Goal: Task Accomplishment & Management: Complete application form

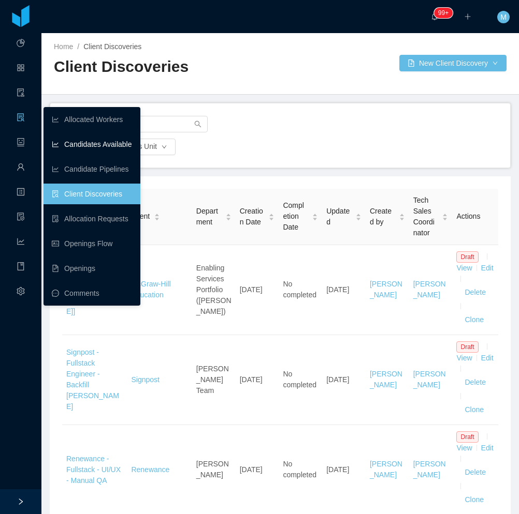
click at [80, 142] on link "Candidates Available" at bounding box center [92, 144] width 80 height 21
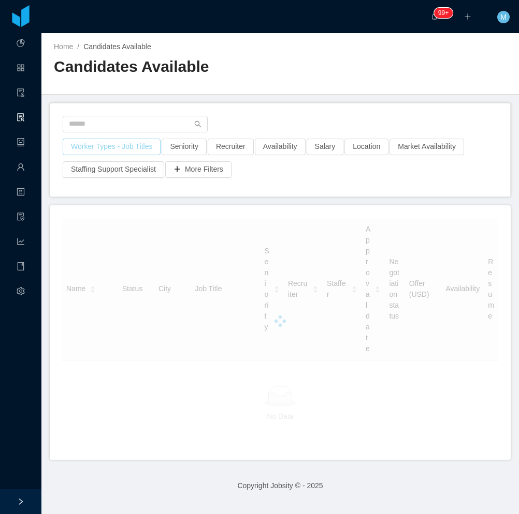
click at [115, 151] on button "Worker Types - Job Titles" at bounding box center [112, 147] width 98 height 17
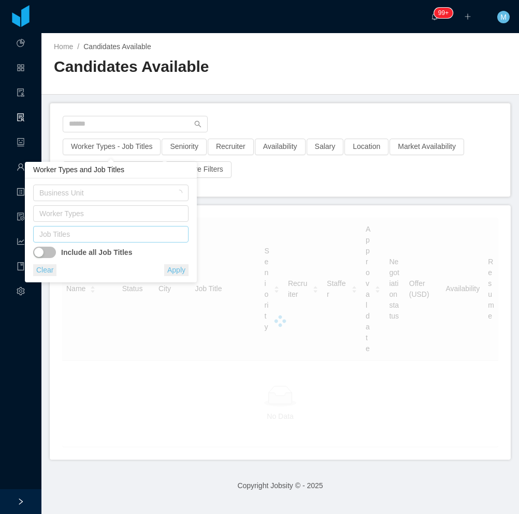
click at [106, 227] on div "Job Titles" at bounding box center [109, 235] width 146 height 16
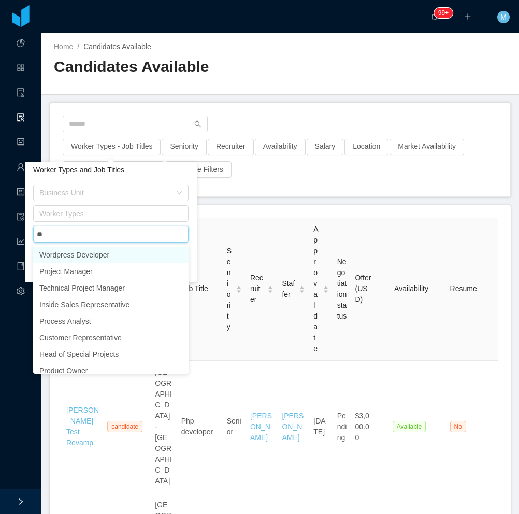
type input "***"
drag, startPoint x: 137, startPoint y: 249, endPoint x: 246, endPoint y: 142, distance: 152.6
click at [136, 249] on li "Project Manager" at bounding box center [110, 255] width 155 height 17
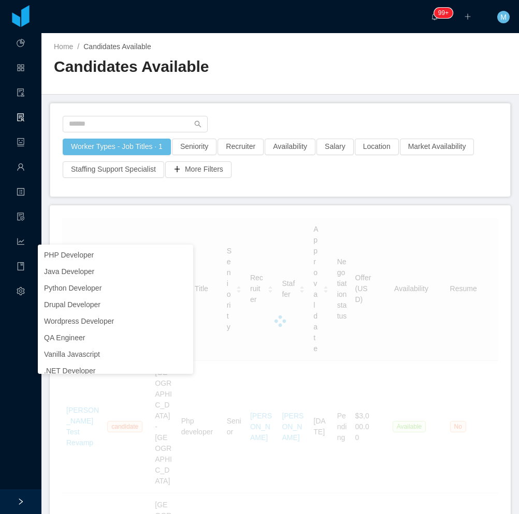
click at [270, 109] on div "Worker Types - Job Titles · 1 Seniority Recruiter Availability Salary Location …" at bounding box center [280, 150] width 460 height 93
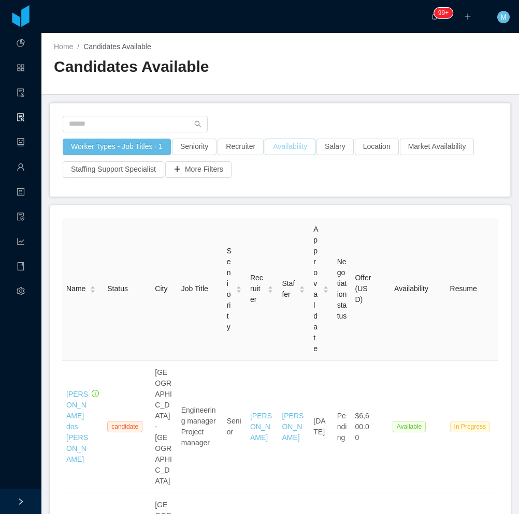
click at [281, 152] on button "Availability" at bounding box center [289, 147] width 51 height 17
click at [254, 188] on div "Select one" at bounding box center [284, 193] width 138 height 10
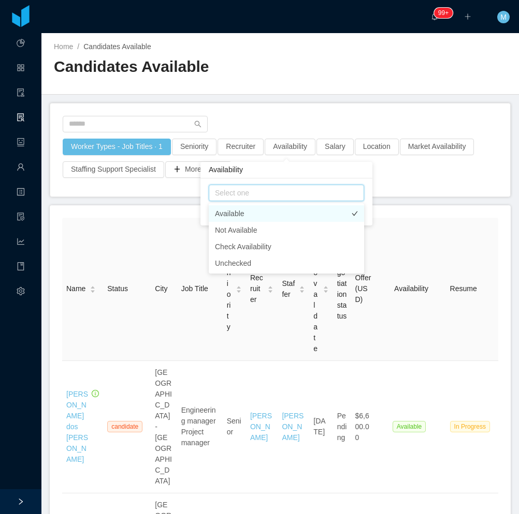
click at [238, 206] on li "Available" at bounding box center [286, 213] width 155 height 17
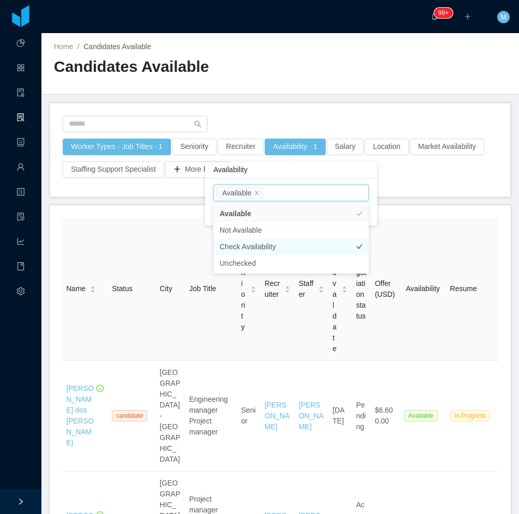
drag, startPoint x: 269, startPoint y: 241, endPoint x: 262, endPoint y: 225, distance: 17.4
click at [268, 241] on li "Check Availability" at bounding box center [290, 247] width 155 height 17
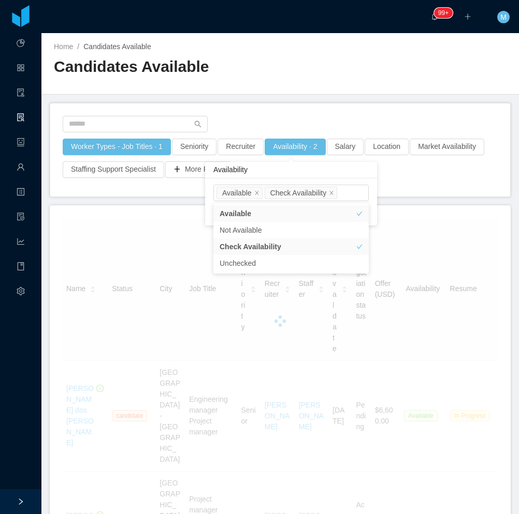
click at [270, 111] on div "Worker Types - Job Titles · 1 Seniority Recruiter Availability · 2 Salary Locat…" at bounding box center [280, 150] width 460 height 93
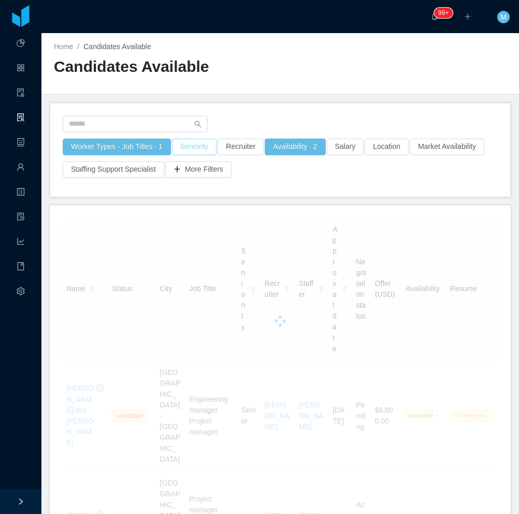
click at [196, 149] on button "Seniority" at bounding box center [194, 147] width 45 height 17
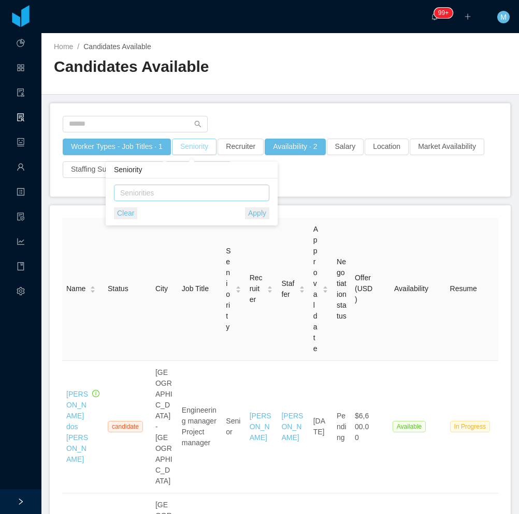
drag, startPoint x: 174, startPoint y: 197, endPoint x: 165, endPoint y: 198, distance: 9.4
click at [173, 197] on div "Seniorities" at bounding box center [189, 193] width 138 height 10
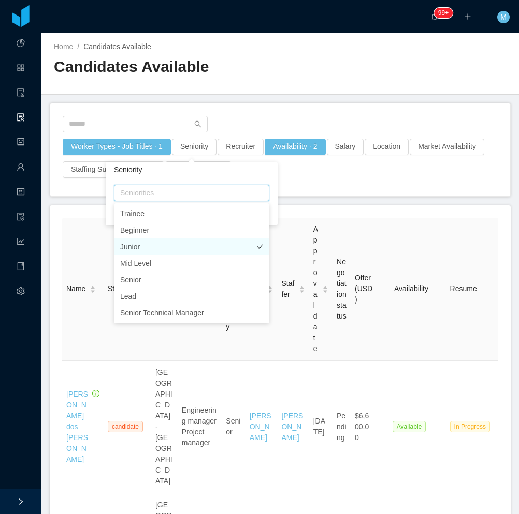
click at [143, 247] on li "Junior" at bounding box center [191, 247] width 155 height 17
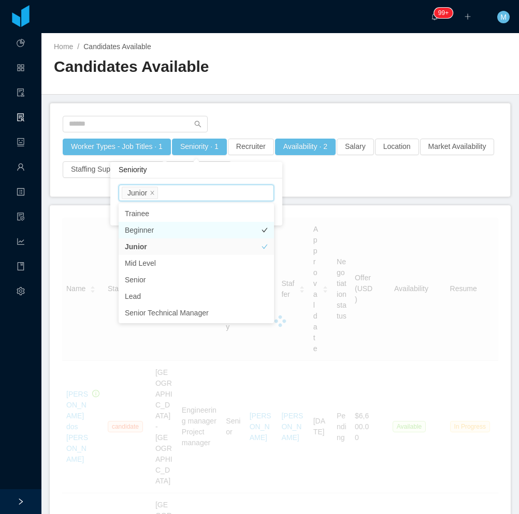
click at [153, 228] on li "Beginner" at bounding box center [196, 230] width 155 height 17
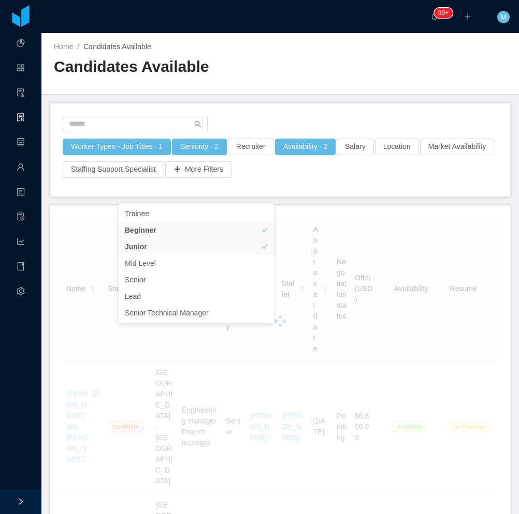
click at [270, 75] on h2 "Candidates Available" at bounding box center [167, 66] width 226 height 21
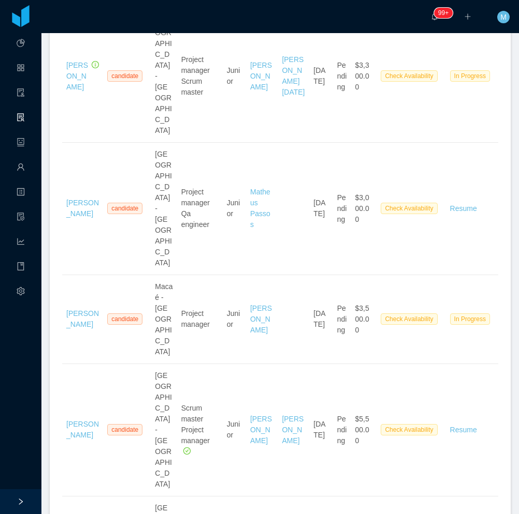
scroll to position [362, 0]
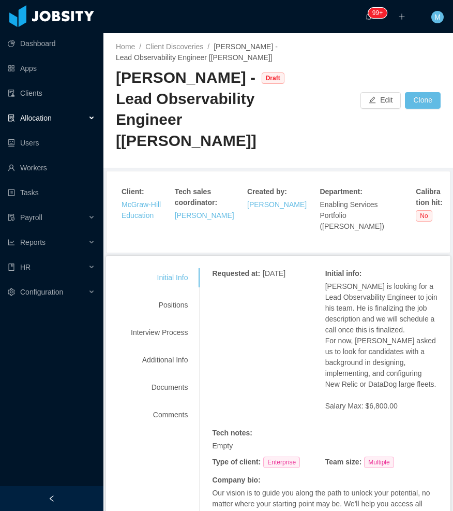
drag, startPoint x: 52, startPoint y: 499, endPoint x: 55, endPoint y: 473, distance: 26.0
click at [52, 500] on icon "icon: left" at bounding box center [51, 498] width 7 height 7
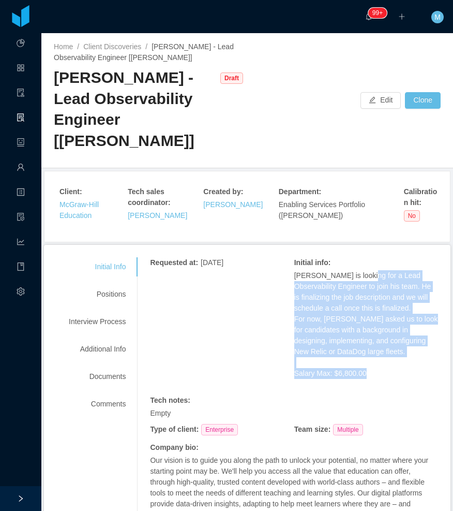
drag, startPoint x: 357, startPoint y: 277, endPoint x: 364, endPoint y: 376, distance: 98.6
click at [364, 376] on span "Todd is looking for a Lead Observability Engineer to join his team. He is final…" at bounding box center [367, 324] width 144 height 109
copy span "Lead Observability Engineer to join his team. He is finalizing the job descript…"
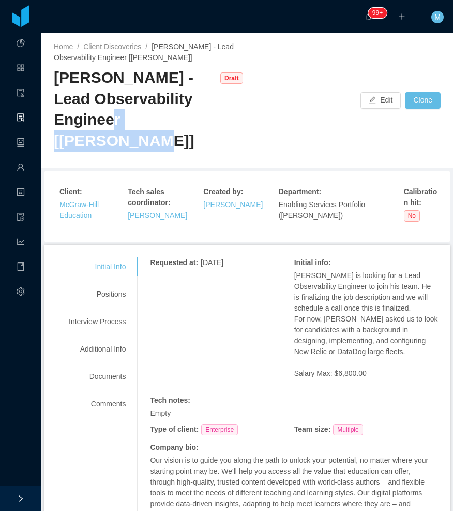
drag, startPoint x: 115, startPoint y: 143, endPoint x: 119, endPoint y: 125, distance: 19.1
click at [119, 125] on div "McGraw-Hill - Lead Observability Engineer [Todd Staples]" at bounding box center [134, 109] width 161 height 84
copy div "[Todd Staples]"
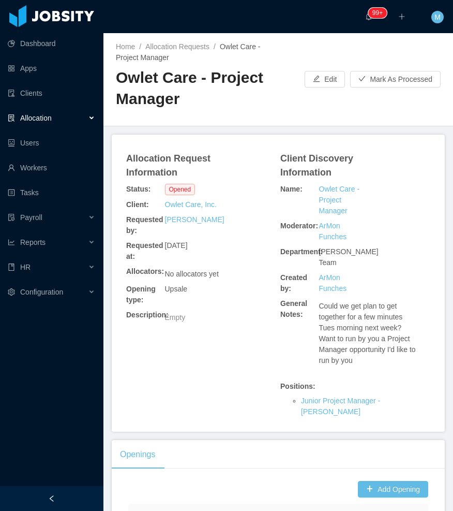
drag, startPoint x: 84, startPoint y: 495, endPoint x: 48, endPoint y: 468, distance: 45.1
click at [82, 495] on div at bounding box center [52, 498] width 104 height 25
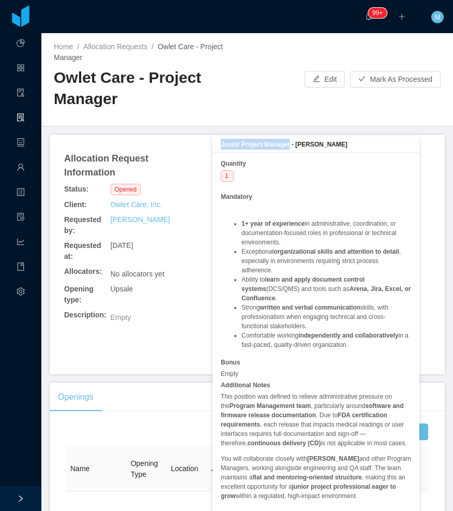
drag, startPoint x: 289, startPoint y: 142, endPoint x: 213, endPoint y: 143, distance: 76.6
click at [213, 143] on div "Junior Project Manager - [PERSON_NAME]" at bounding box center [316, 144] width 207 height 17
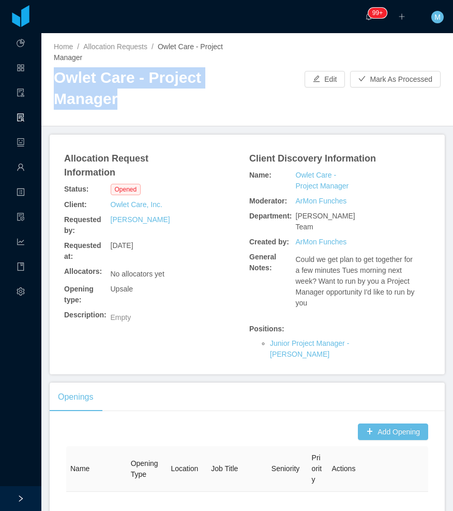
drag, startPoint x: 50, startPoint y: 79, endPoint x: 157, endPoint y: 98, distance: 108.8
click at [157, 98] on div "Home / Allocation Requests / Owlet Care - Project Manager / Owlet Care - Projec…" at bounding box center [247, 79] width 412 height 93
copy h2 "Owlet Care - Project Manager"
click at [379, 423] on button "Add Opening" at bounding box center [393, 431] width 70 height 17
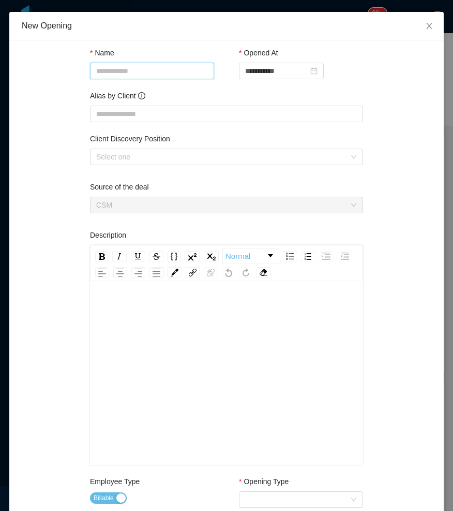
click at [139, 76] on input "Name" at bounding box center [152, 71] width 124 height 17
paste input "**********"
click at [137, 72] on input "**********" at bounding box center [152, 71] width 124 height 17
click at [136, 77] on input "**********" at bounding box center [152, 71] width 124 height 17
click at [212, 165] on div "Client Discovery Position Select one" at bounding box center [226, 152] width 273 height 36
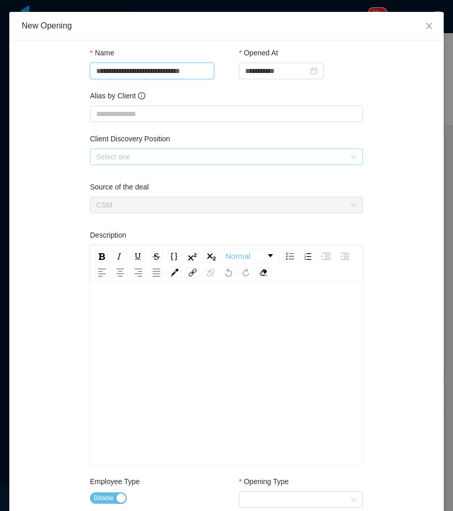
click at [144, 156] on div "Select one" at bounding box center [220, 157] width 249 height 10
type input "**********"
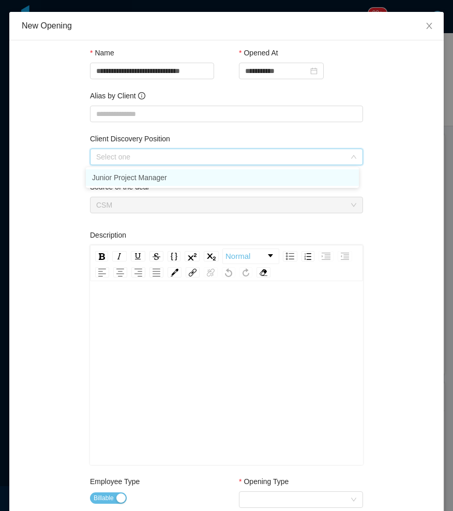
click at [122, 174] on li "Junior Project Manager" at bounding box center [222, 177] width 273 height 17
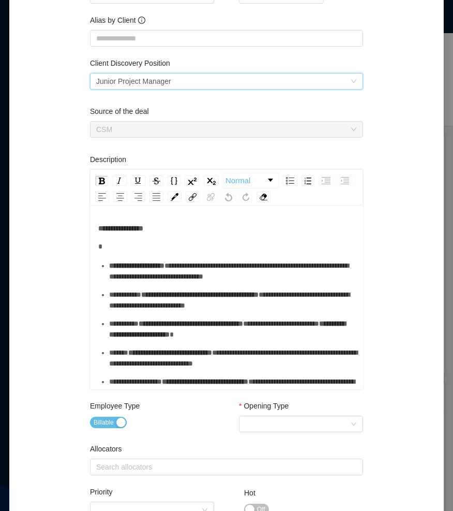
scroll to position [207, 0]
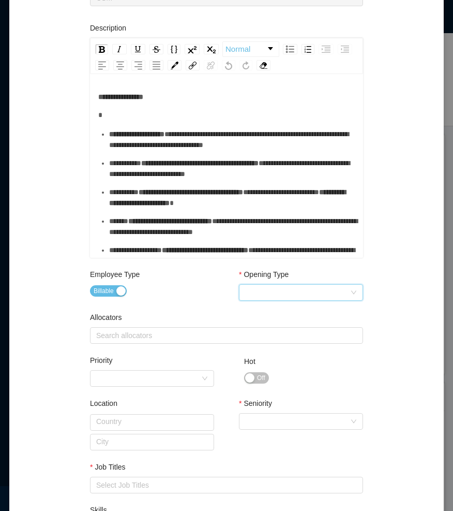
click at [324, 293] on div "Select Opening Type" at bounding box center [297, 293] width 105 height 16
click at [264, 327] on li "Upsale" at bounding box center [297, 329] width 124 height 17
click at [148, 329] on div "Search allocators" at bounding box center [225, 336] width 264 height 16
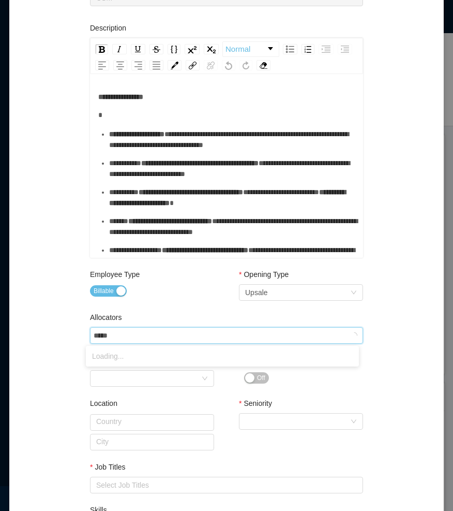
type input "******"
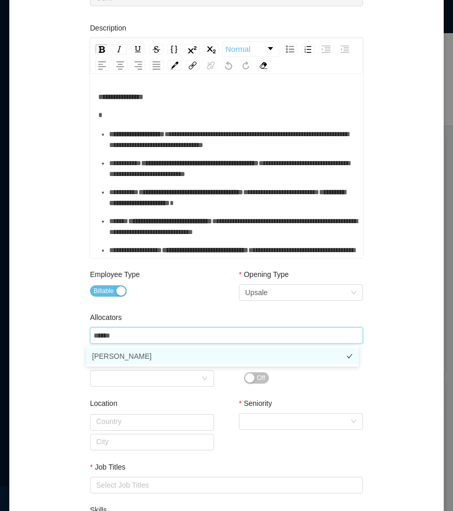
click at [157, 352] on li "Merwin Ponce" at bounding box center [222, 356] width 273 height 17
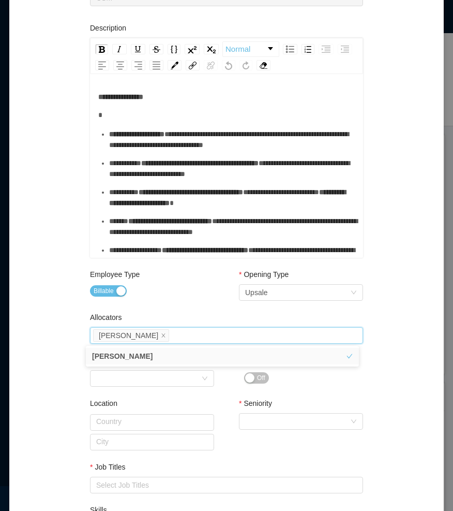
drag, startPoint x: 172, startPoint y: 299, endPoint x: 161, endPoint y: 303, distance: 11.6
click at [173, 300] on div "Employee Type Billable" at bounding box center [152, 286] width 124 height 34
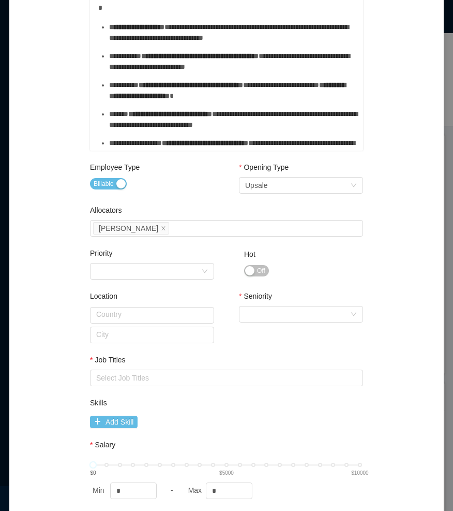
scroll to position [401, 0]
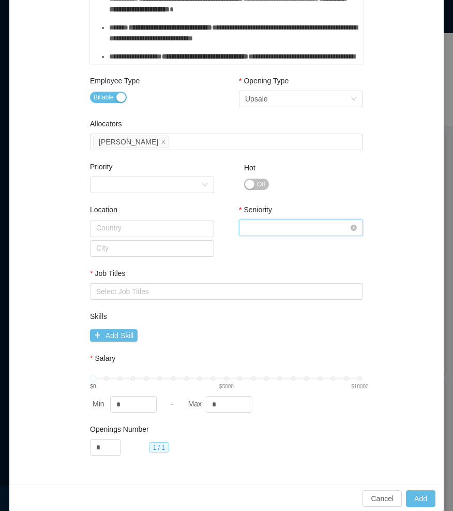
click at [308, 231] on div "Select Seniority" at bounding box center [297, 228] width 105 height 16
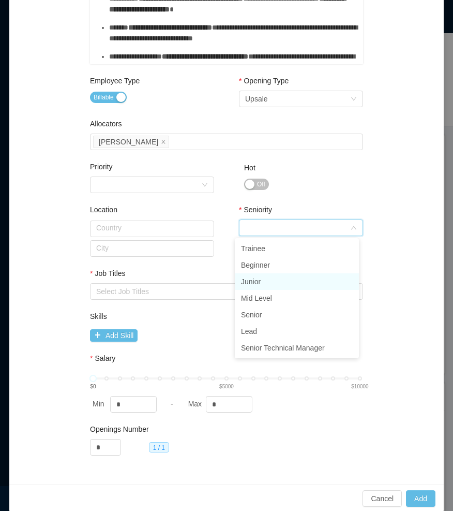
click at [261, 284] on li "Junior" at bounding box center [297, 281] width 124 height 17
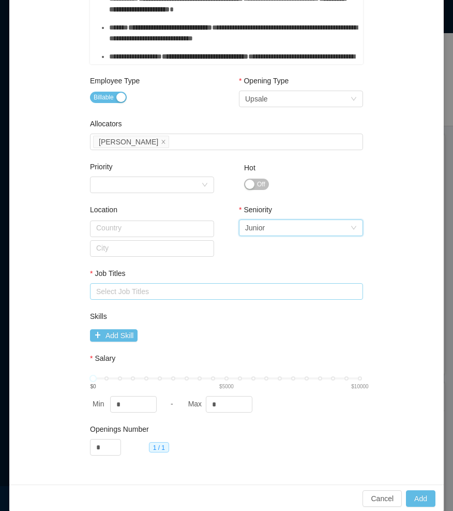
click at [125, 293] on div "Select Job Titles" at bounding box center [224, 291] width 256 height 10
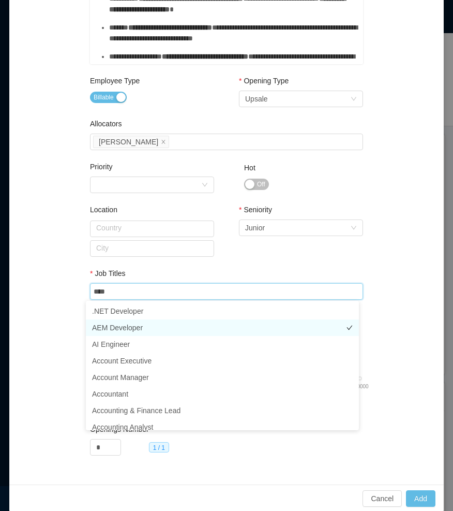
type input "*****"
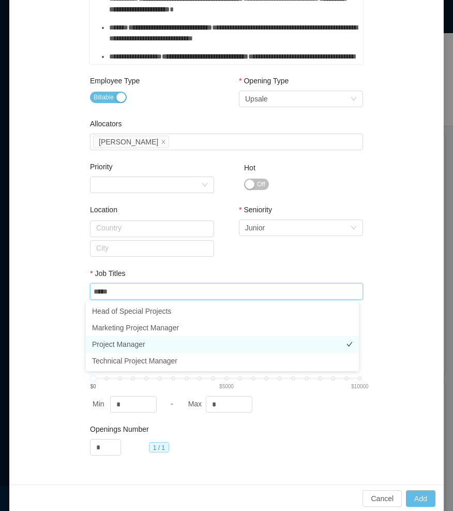
click at [127, 345] on li "Project Manager" at bounding box center [222, 344] width 273 height 17
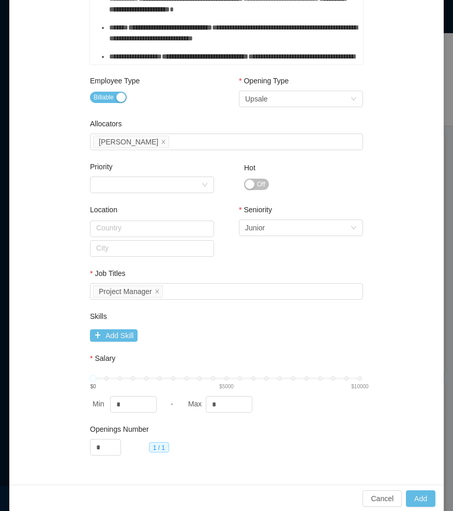
click at [41, 349] on div "**********" at bounding box center [227, 62] width 410 height 820
drag, startPoint x: 226, startPoint y: 406, endPoint x: 186, endPoint y: 405, distance: 40.4
click at [186, 405] on div "Max *" at bounding box center [231, 404] width 91 height 17
type input "****"
click at [409, 492] on button "Add" at bounding box center [421, 498] width 30 height 17
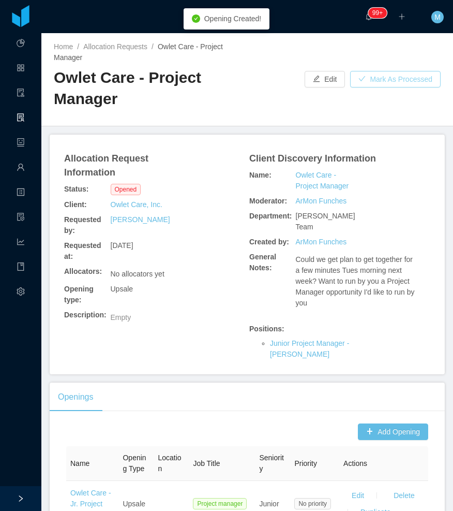
click at [389, 80] on button "Mark As Processed" at bounding box center [395, 79] width 91 height 17
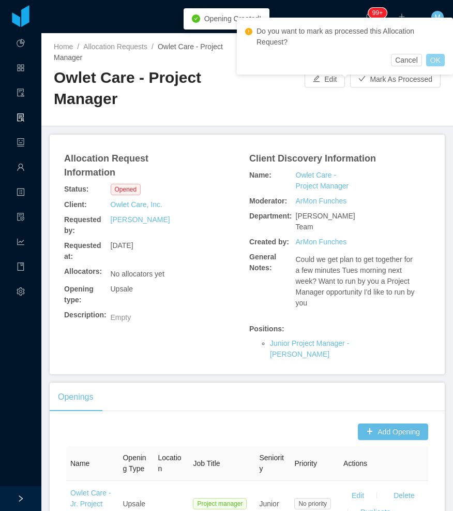
click at [437, 61] on button "OK" at bounding box center [436, 60] width 19 height 12
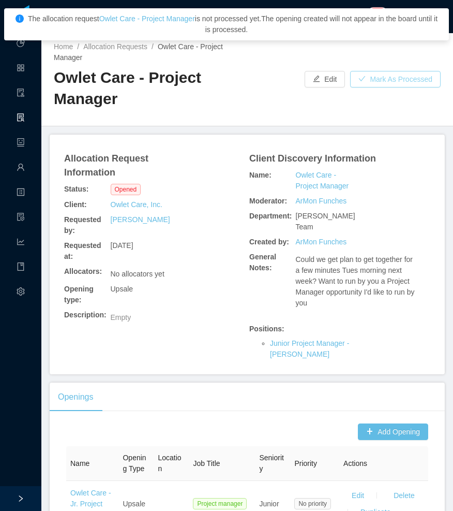
click at [422, 76] on button "Mark As Processed" at bounding box center [395, 79] width 91 height 17
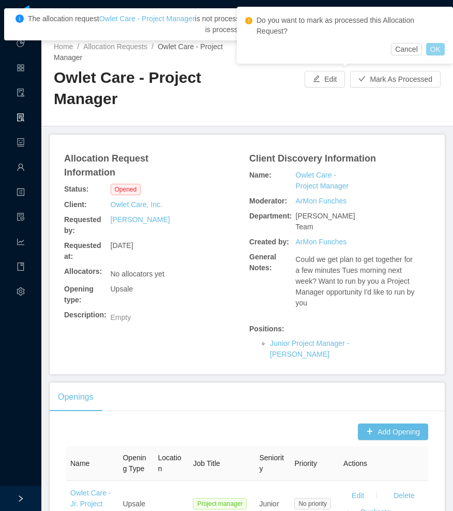
click at [434, 48] on button "OK" at bounding box center [436, 49] width 19 height 12
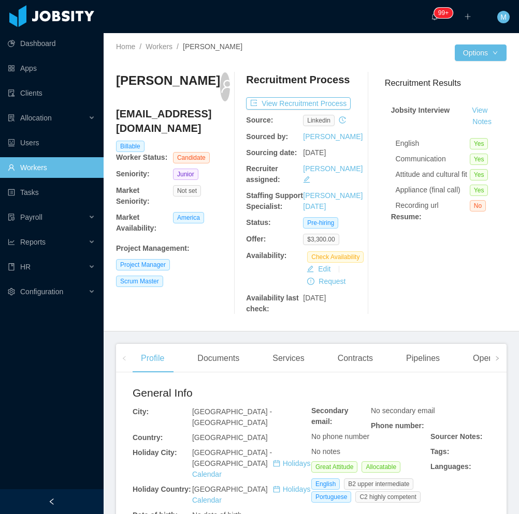
click at [66, 495] on div at bounding box center [52, 502] width 104 height 25
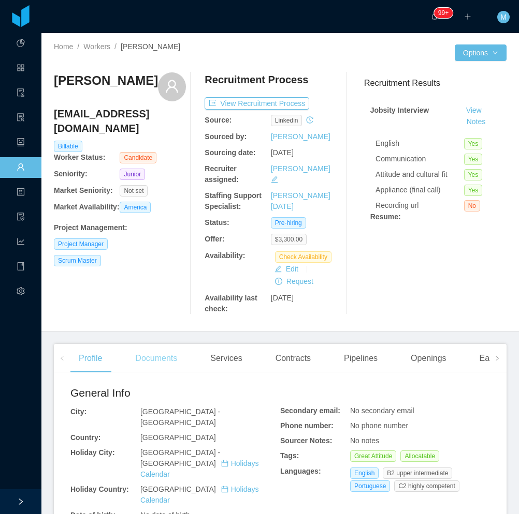
click at [165, 351] on div "Documents" at bounding box center [156, 358] width 58 height 29
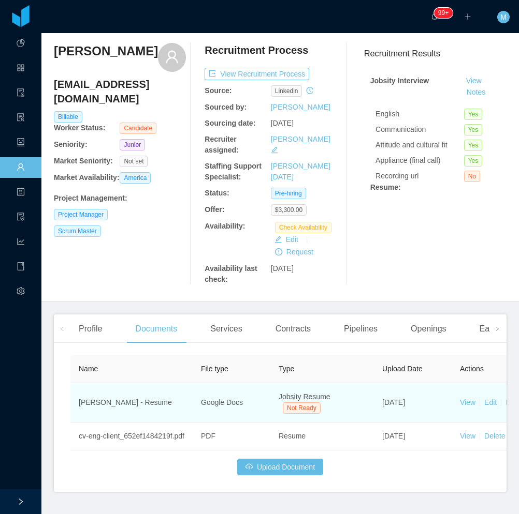
scroll to position [45, 0]
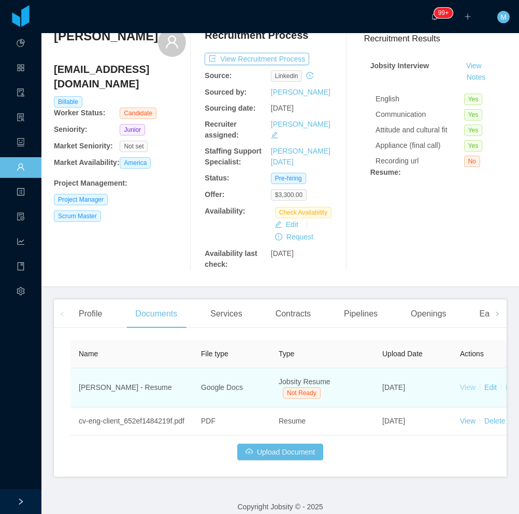
click at [467, 384] on link "View" at bounding box center [468, 388] width 16 height 8
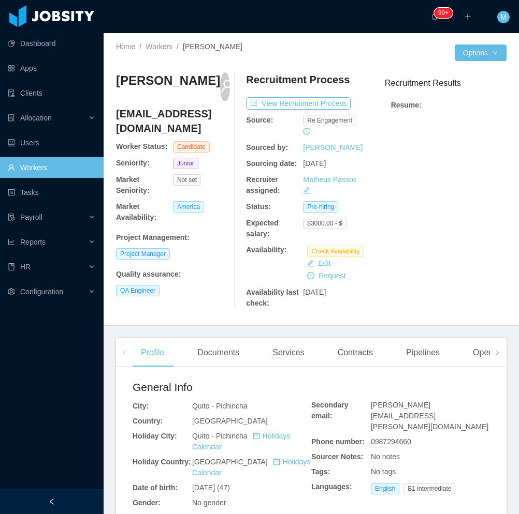
drag, startPoint x: 66, startPoint y: 496, endPoint x: 116, endPoint y: 399, distance: 109.7
click at [65, 495] on div at bounding box center [52, 502] width 104 height 25
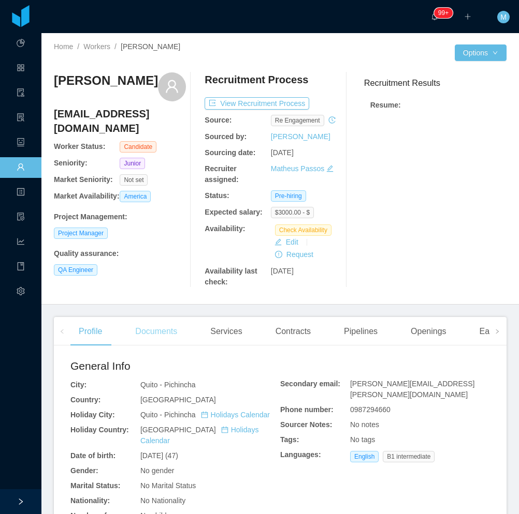
click at [162, 326] on div "Documents" at bounding box center [156, 331] width 58 height 29
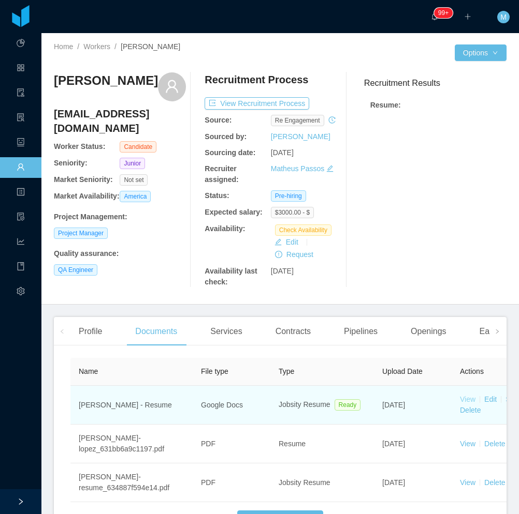
click at [467, 395] on link "View" at bounding box center [468, 399] width 16 height 8
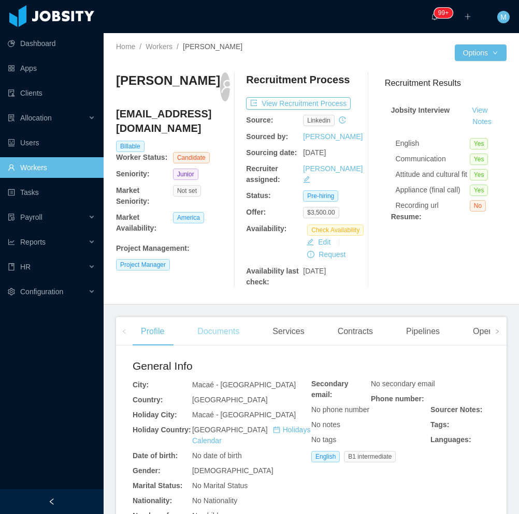
drag, startPoint x: 211, startPoint y: 333, endPoint x: 204, endPoint y: 335, distance: 6.9
click at [211, 333] on div "Documents" at bounding box center [218, 331] width 58 height 29
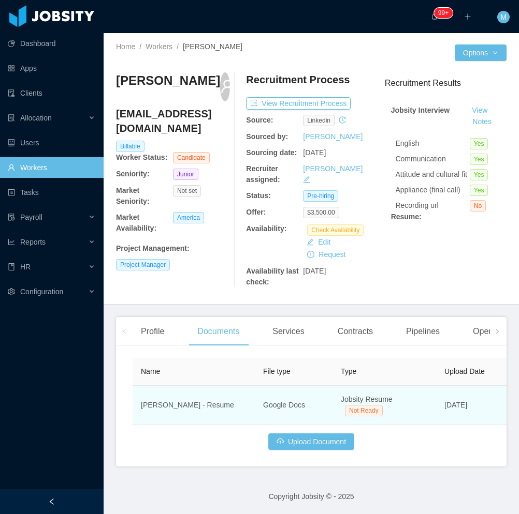
drag, startPoint x: 81, startPoint y: 499, endPoint x: 318, endPoint y: 407, distance: 254.1
click at [81, 498] on div at bounding box center [52, 502] width 104 height 25
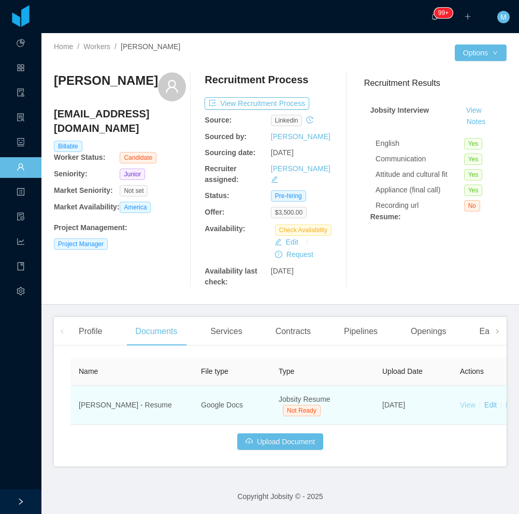
click at [465, 401] on link "View" at bounding box center [468, 405] width 16 height 8
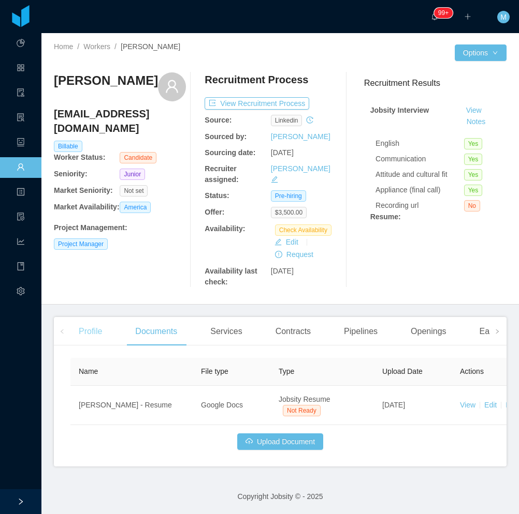
click at [96, 317] on div "Profile" at bounding box center [90, 331] width 40 height 29
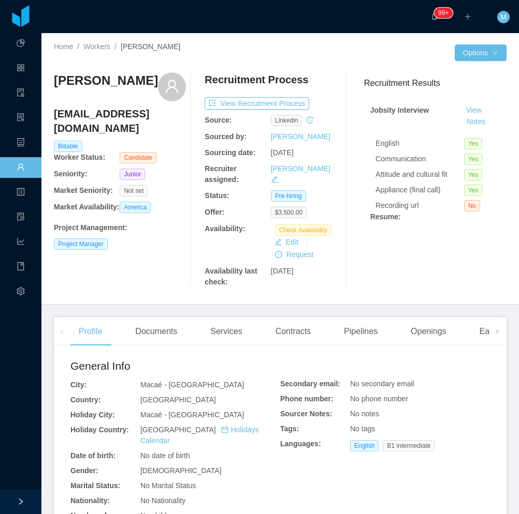
drag, startPoint x: 128, startPoint y: 107, endPoint x: 54, endPoint y: 83, distance: 77.1
click at [54, 83] on div "[PERSON_NAME]" at bounding box center [106, 86] width 104 height 29
copy h3 "[PERSON_NAME]"
click at [364, 259] on div "Recruitment Results Jobsity Interview View Notes English Yes Communication Yes …" at bounding box center [431, 179] width 151 height 215
click at [302, 250] on div "Recruitment Process View Recruitment Process Source: linkedin Sourced by: Sofia…" at bounding box center [270, 179] width 132 height 215
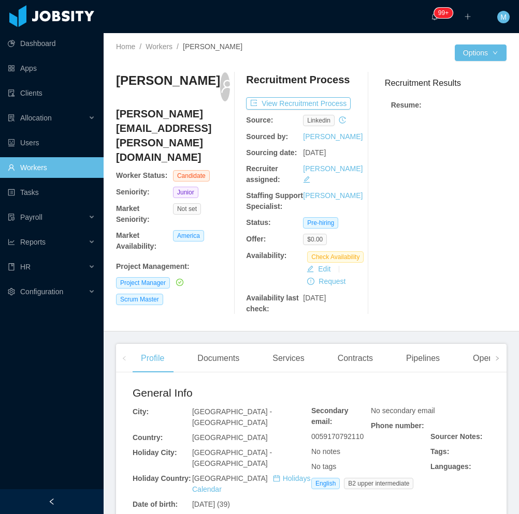
drag, startPoint x: 51, startPoint y: 503, endPoint x: 111, endPoint y: 417, distance: 105.5
click at [51, 502] on icon "icon: left" at bounding box center [51, 501] width 7 height 7
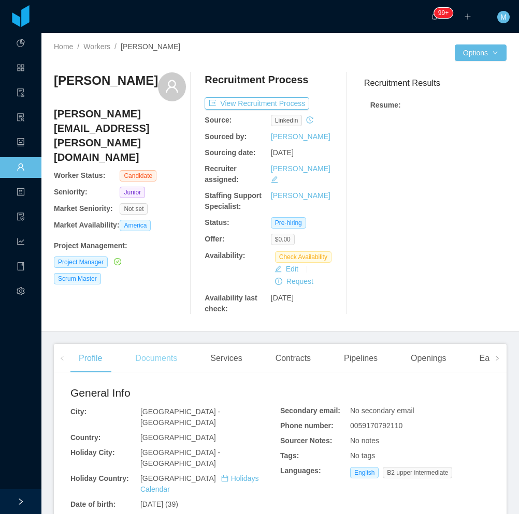
click at [151, 347] on div "Documents" at bounding box center [156, 358] width 58 height 29
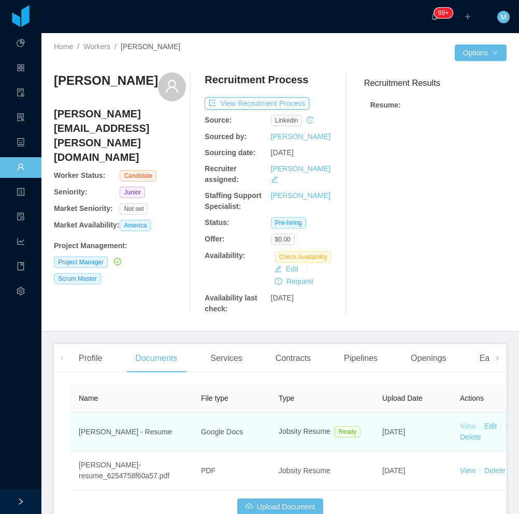
click at [466, 422] on link "View" at bounding box center [468, 426] width 16 height 8
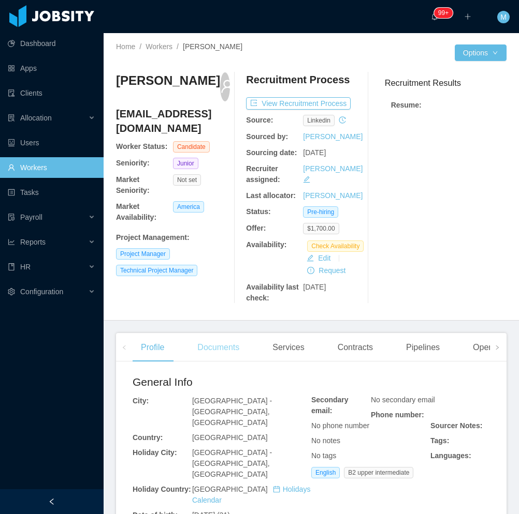
click at [221, 353] on div "Documents" at bounding box center [218, 347] width 58 height 29
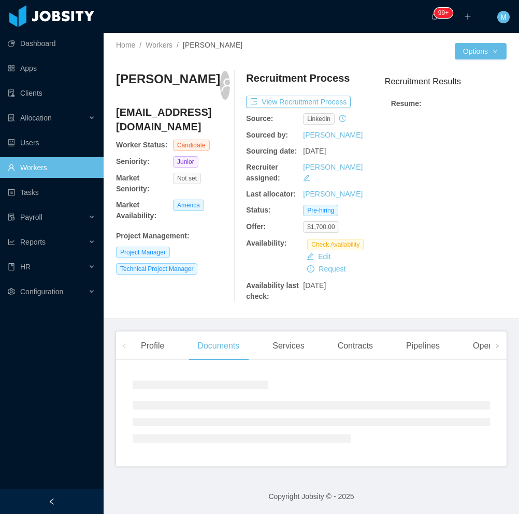
scroll to position [2, 0]
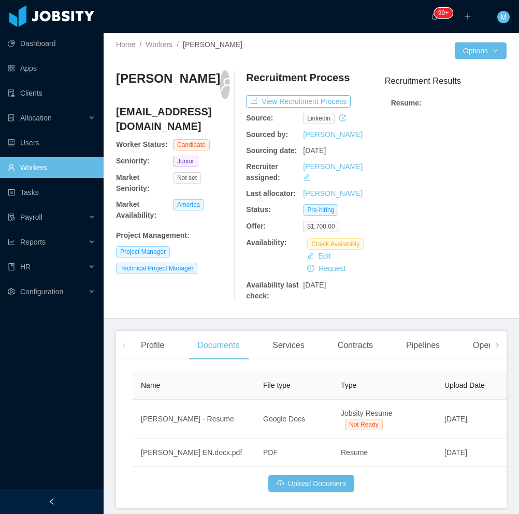
click at [45, 501] on div at bounding box center [52, 502] width 104 height 25
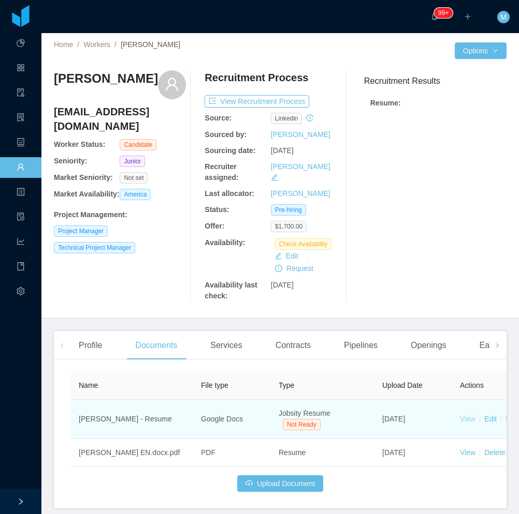
click at [466, 415] on link "View" at bounding box center [468, 419] width 16 height 8
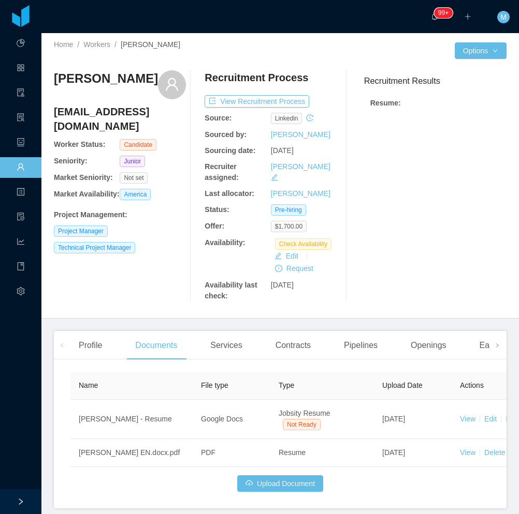
drag, startPoint x: 150, startPoint y: 80, endPoint x: 46, endPoint y: 82, distance: 104.1
click at [46, 82] on div "Home / Workers / Julian Henriquez / Options Julian Henriquez julianhenriquezs@g…" at bounding box center [279, 175] width 477 height 288
copy h3 "Julian Henriquez"
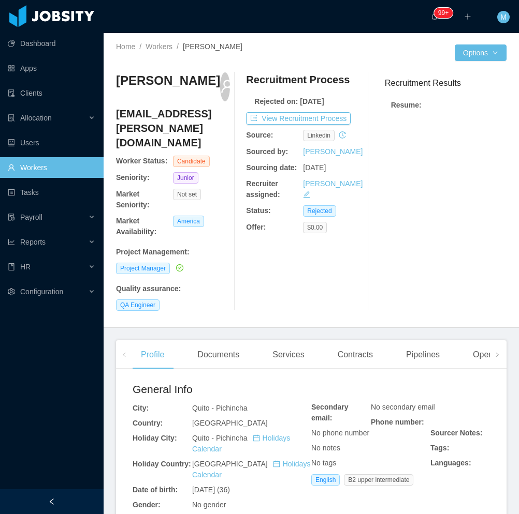
click at [75, 486] on aside "Dashboard Apps Clients Allocation Users Workers Tasks Payroll Reports HR Config…" at bounding box center [52, 245] width 104 height 490
click at [70, 490] on aside "Dashboard Apps Clients Allocation Users Workers Tasks Payroll Reports HR Config…" at bounding box center [52, 245] width 104 height 490
click at [80, 494] on div at bounding box center [52, 502] width 104 height 25
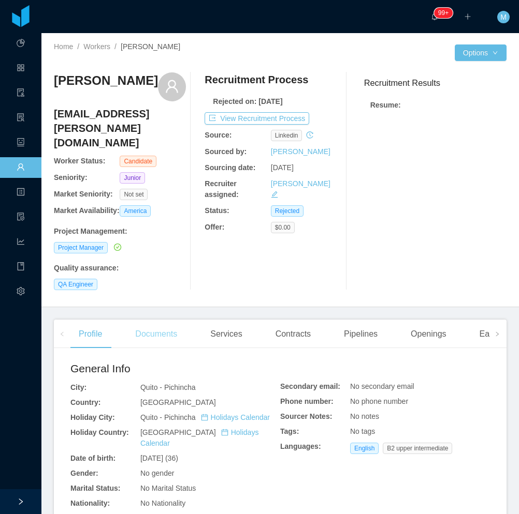
click at [143, 321] on div "Documents" at bounding box center [156, 334] width 58 height 29
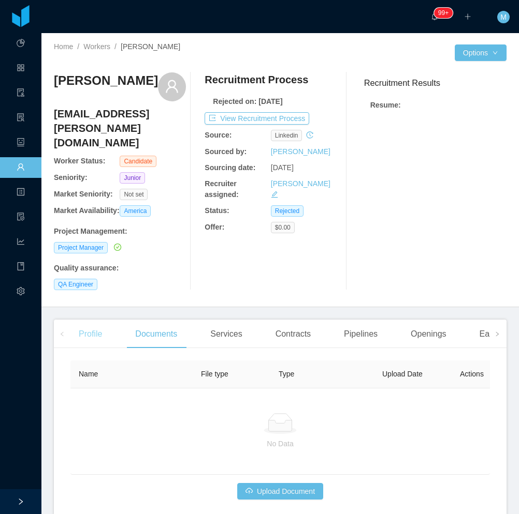
click at [92, 324] on div "Profile" at bounding box center [90, 334] width 40 height 29
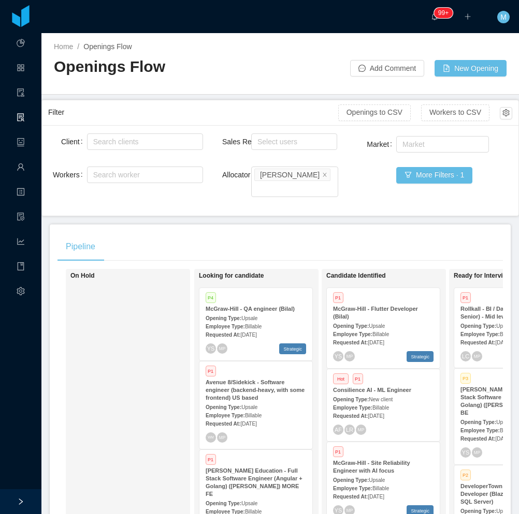
scroll to position [0, 378]
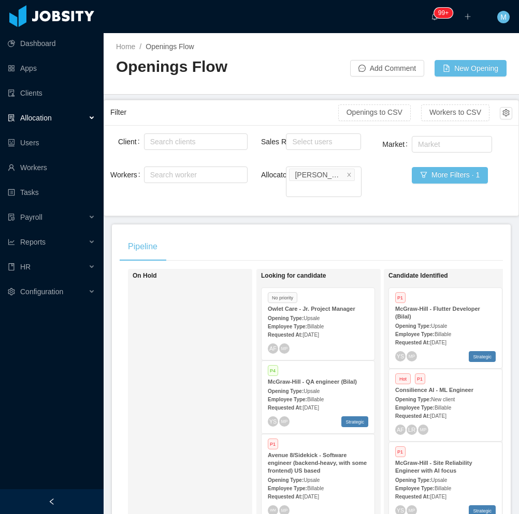
click at [317, 324] on span "Billable" at bounding box center [315, 327] width 17 height 6
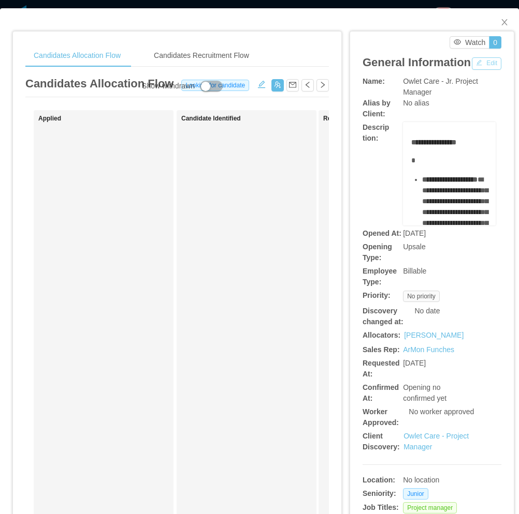
drag, startPoint x: 371, startPoint y: 85, endPoint x: 365, endPoint y: 95, distance: 11.1
click at [472, 70] on button "Edit" at bounding box center [487, 63] width 30 height 12
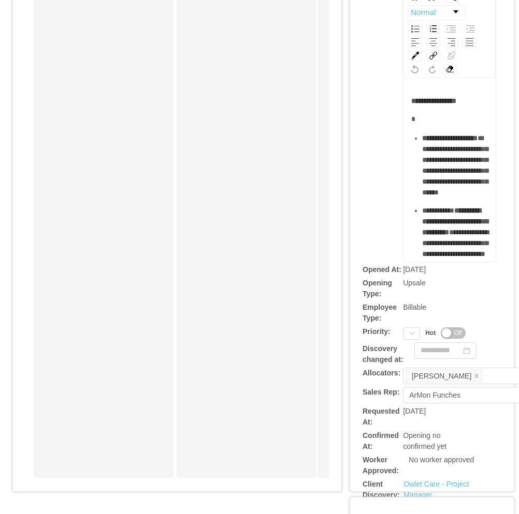
scroll to position [155, 0]
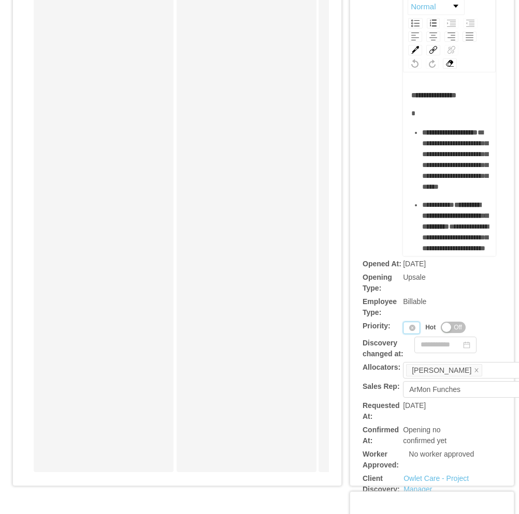
click at [403, 330] on div "Priority" at bounding box center [411, 328] width 17 height 12
drag, startPoint x: 408, startPoint y: 345, endPoint x: 399, endPoint y: 292, distance: 54.1
click at [407, 345] on li "P1" at bounding box center [406, 345] width 21 height 17
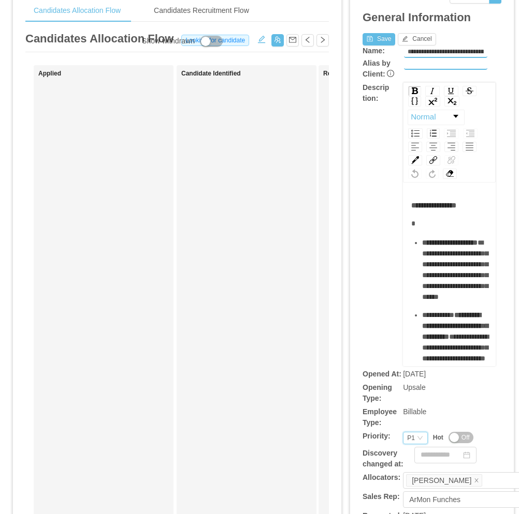
scroll to position [0, 0]
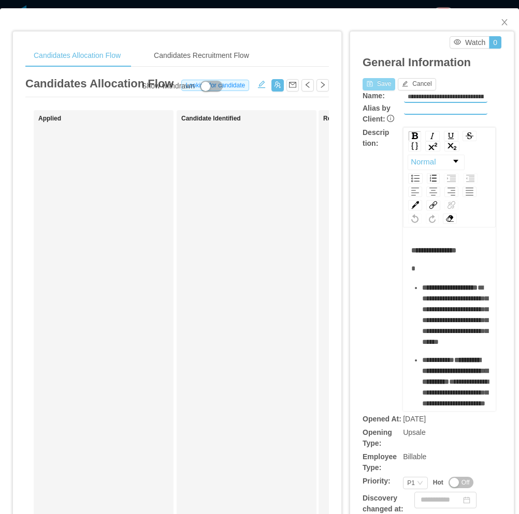
click at [370, 90] on button "Save" at bounding box center [378, 84] width 33 height 12
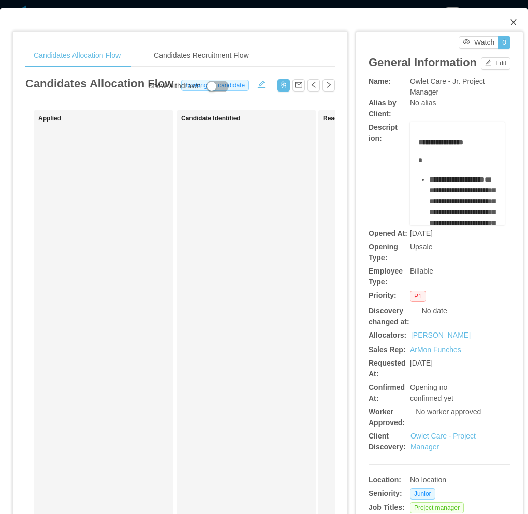
click at [510, 21] on span "Close" at bounding box center [513, 22] width 29 height 29
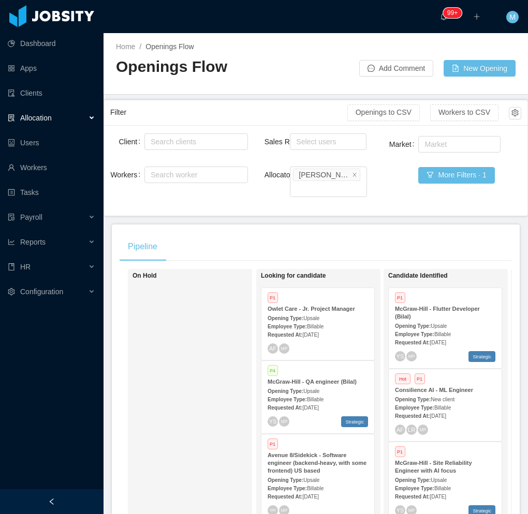
drag, startPoint x: 73, startPoint y: 494, endPoint x: 68, endPoint y: 496, distance: 5.6
click at [70, 496] on div at bounding box center [52, 502] width 104 height 25
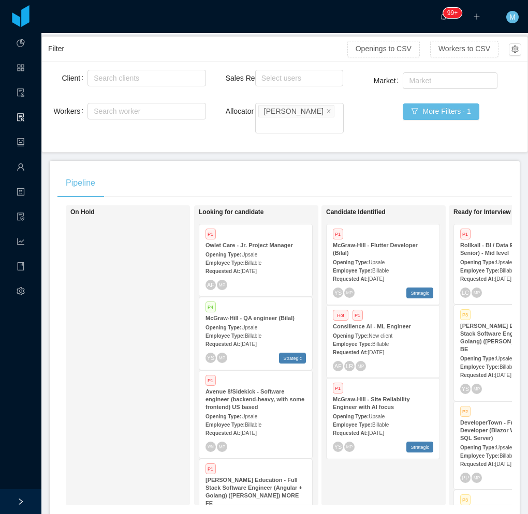
scroll to position [111, 0]
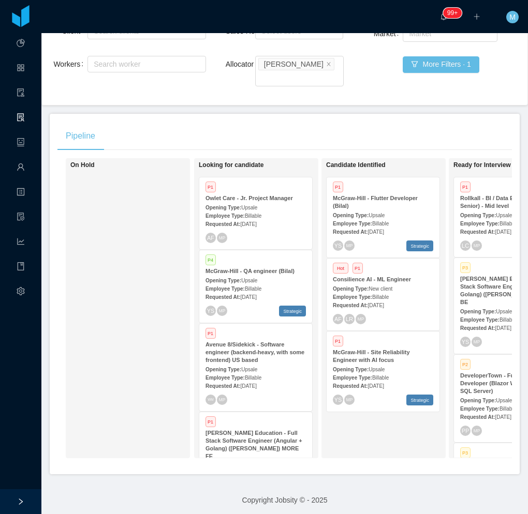
click at [272, 210] on div "Employee Type: Billable" at bounding box center [255, 215] width 100 height 11
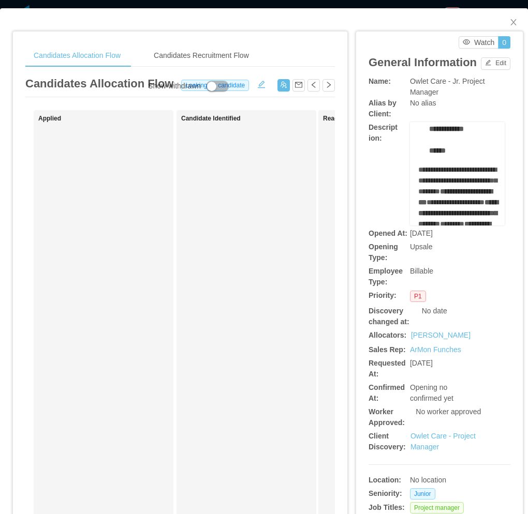
scroll to position [569, 0]
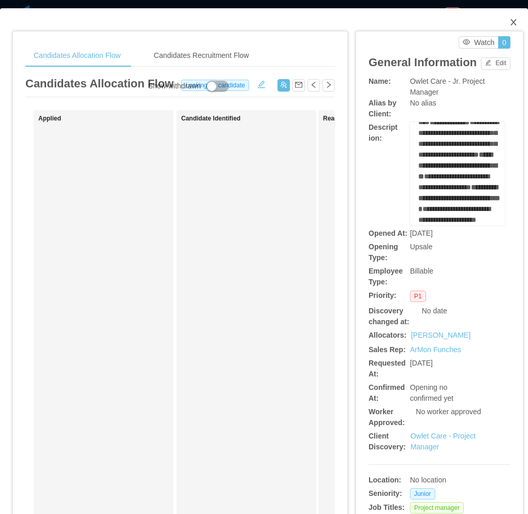
click at [511, 24] on span "Close" at bounding box center [513, 22] width 29 height 29
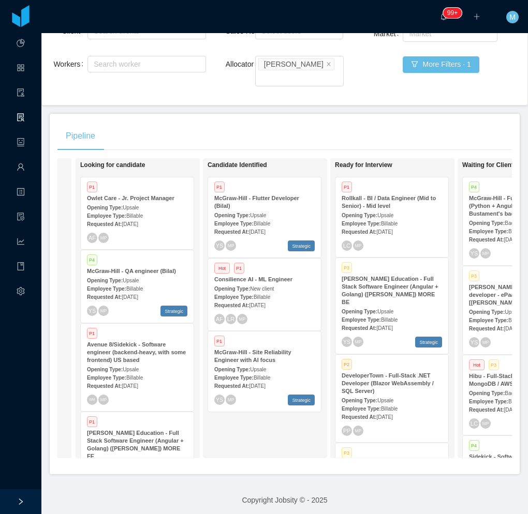
scroll to position [0, 120]
click at [417, 125] on div "Pipeline" at bounding box center [284, 136] width 454 height 29
click at [371, 114] on div "Pipeline On Hold Looking for candidate P1 Owlet Care - Jr. Project Manager Open…" at bounding box center [285, 294] width 470 height 361
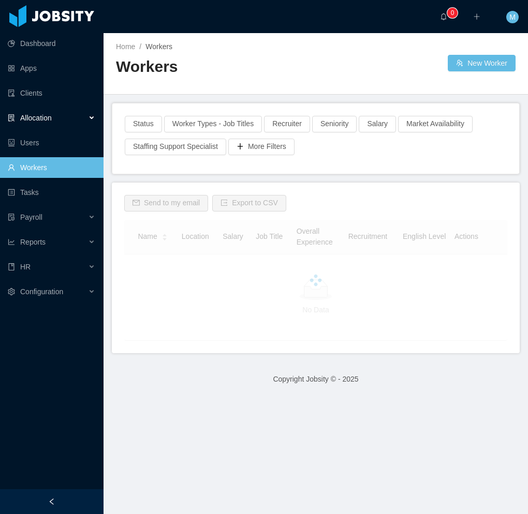
click at [84, 109] on div "Allocation" at bounding box center [52, 118] width 104 height 21
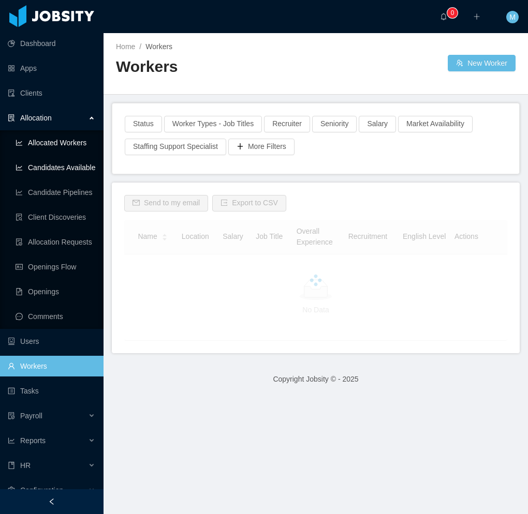
click at [68, 164] on link "Candidates Available" at bounding box center [56, 167] width 80 height 21
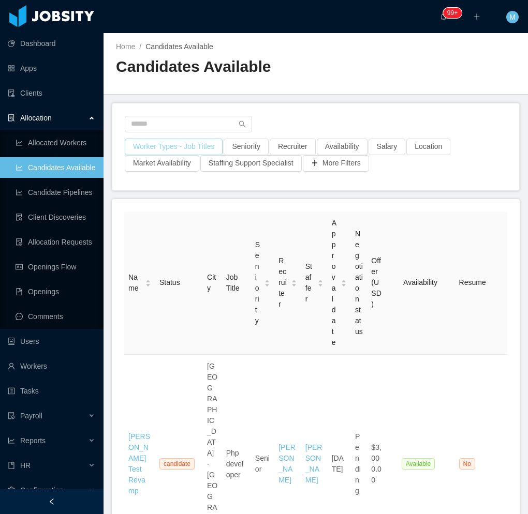
click at [177, 147] on button "Worker Types - Job Titles" at bounding box center [174, 147] width 98 height 17
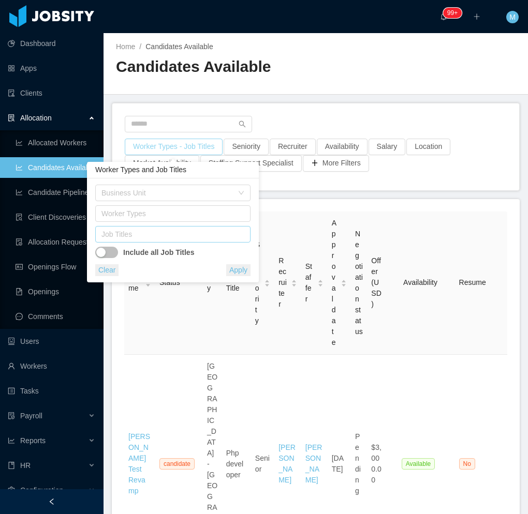
click at [159, 234] on div "Job Titles" at bounding box center [170, 234] width 138 height 10
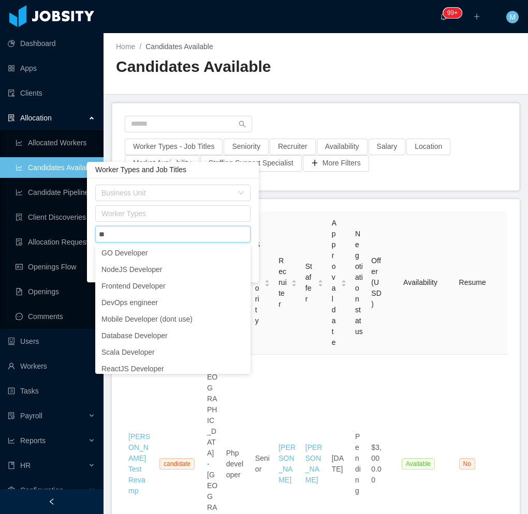
type input "**"
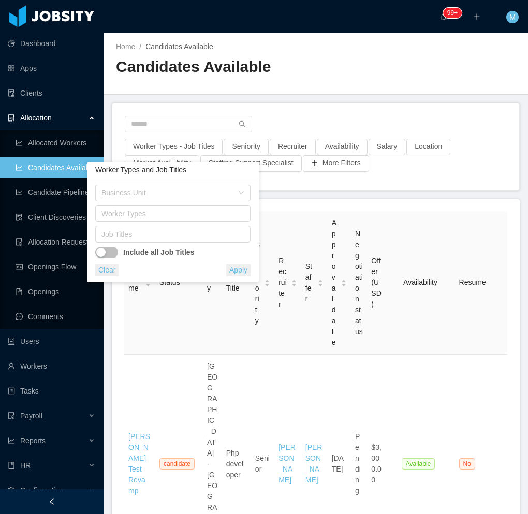
click at [183, 182] on div "Business Unit Worker Types Job Titles Include all Job Titles Clear Apply" at bounding box center [173, 231] width 172 height 104
click at [178, 195] on div "Business Unit" at bounding box center [166, 193] width 131 height 10
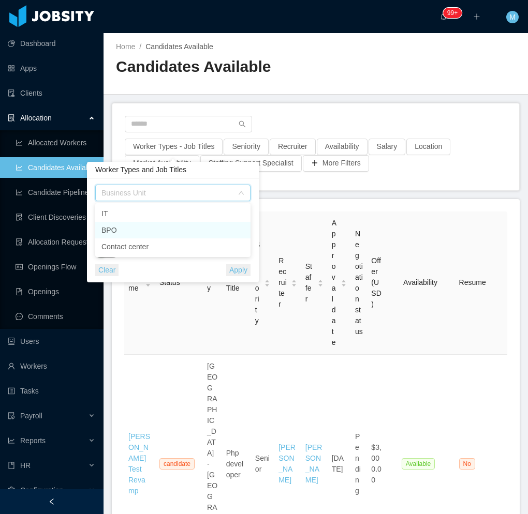
click at [149, 226] on li "BPO" at bounding box center [172, 230] width 155 height 17
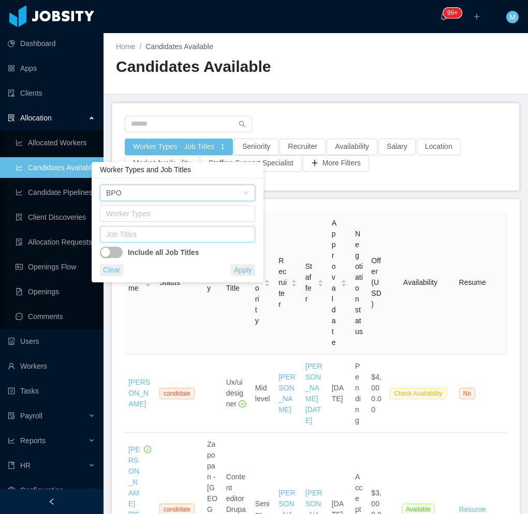
click at [161, 234] on div "Job Titles" at bounding box center [175, 234] width 138 height 10
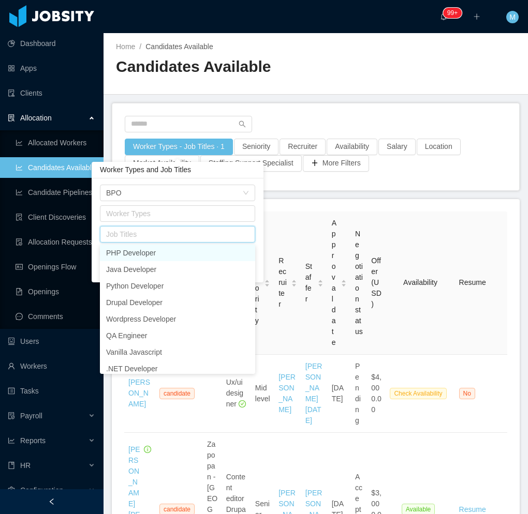
click at [154, 233] on div "Job Titles" at bounding box center [175, 234] width 138 height 10
click at [127, 216] on div "Worker Types" at bounding box center [175, 214] width 138 height 10
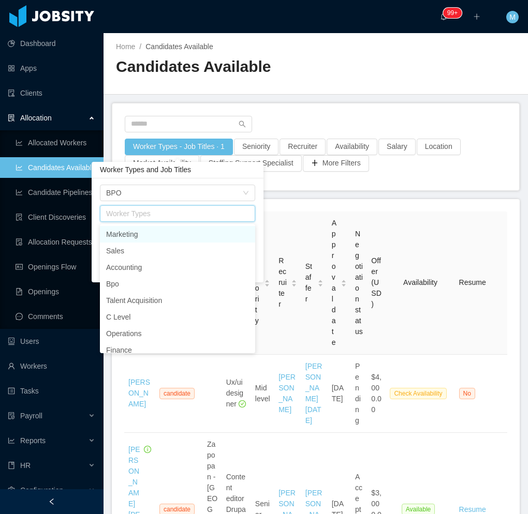
click at [150, 221] on div "Worker Types" at bounding box center [176, 214] width 146 height 16
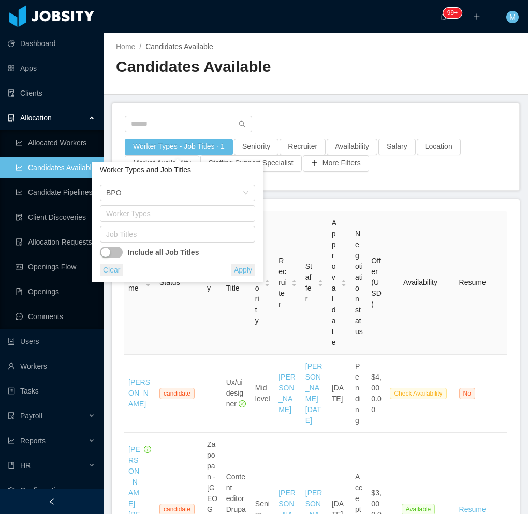
click at [216, 180] on div "Business Unit BPO Worker Types Job Titles Include all Job Titles Clear Apply" at bounding box center [178, 231] width 172 height 104
click at [165, 238] on div "Job Titles" at bounding box center [175, 234] width 138 height 10
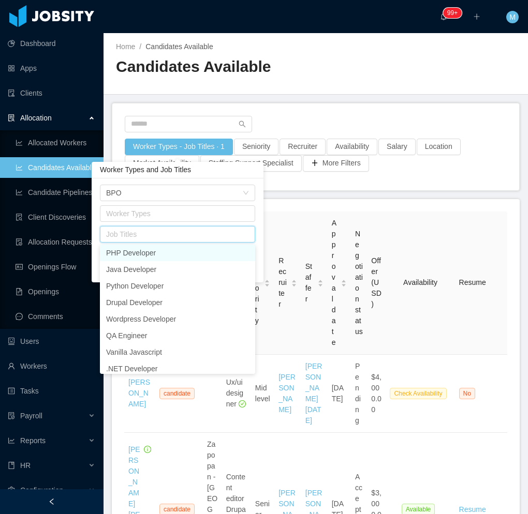
type input "*"
click at [200, 180] on div "Business Unit BPO Worker Types Job Titles Include all Job Titles Clear Apply" at bounding box center [178, 231] width 172 height 104
